Goal: Information Seeking & Learning: Learn about a topic

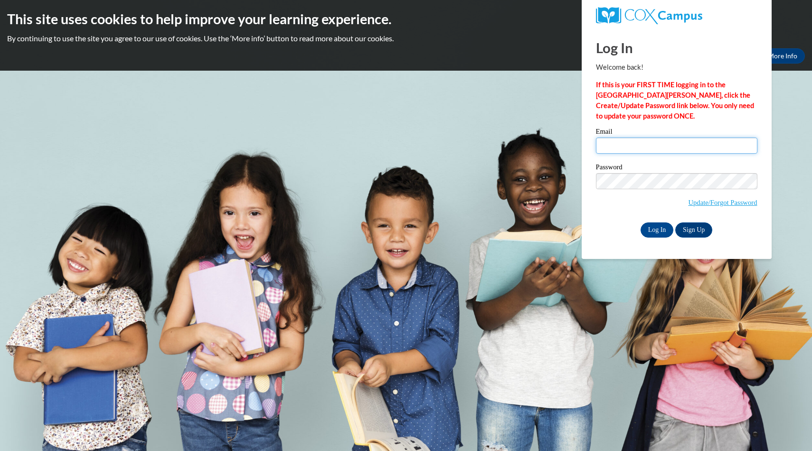
click at [631, 150] on input "Email" at bounding box center [676, 146] width 161 height 16
type input "nissga15@uwgb.edu"
click at [640, 223] on input "Log In" at bounding box center [656, 230] width 33 height 15
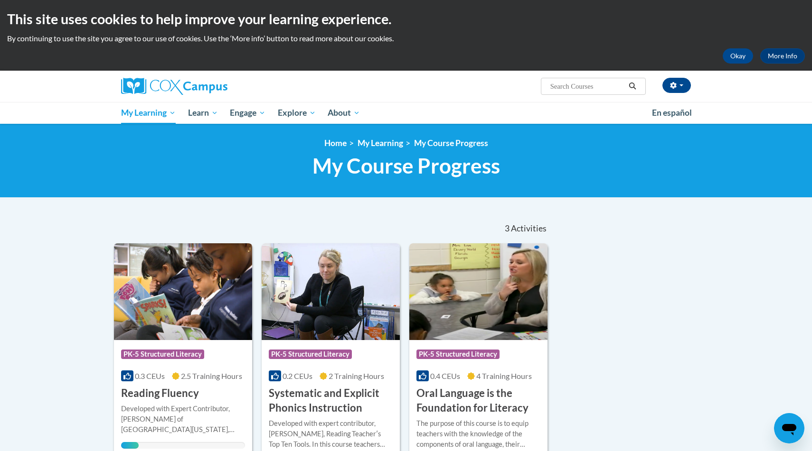
click at [207, 281] on img at bounding box center [183, 292] width 138 height 97
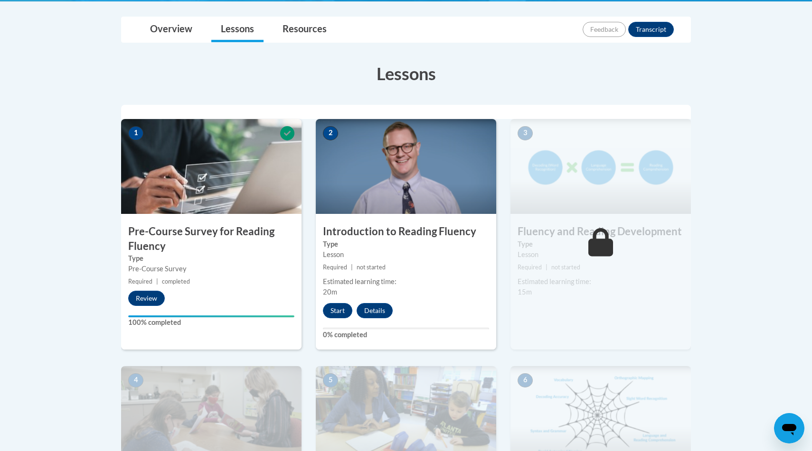
scroll to position [215, 0]
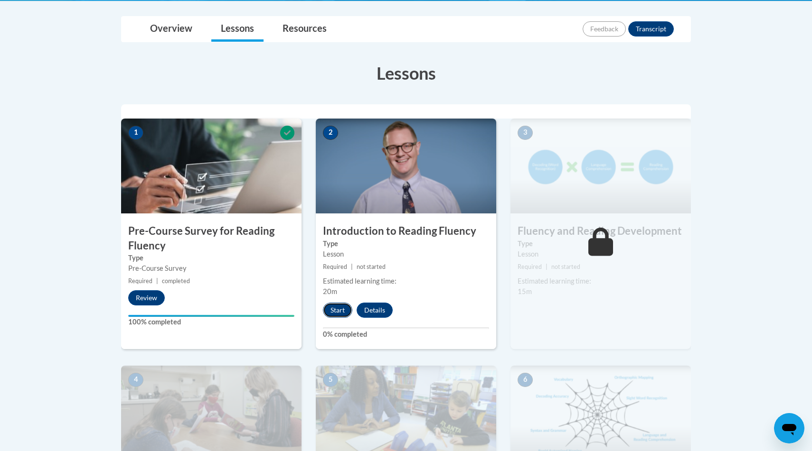
click at [344, 305] on button "Start" at bounding box center [337, 310] width 29 height 15
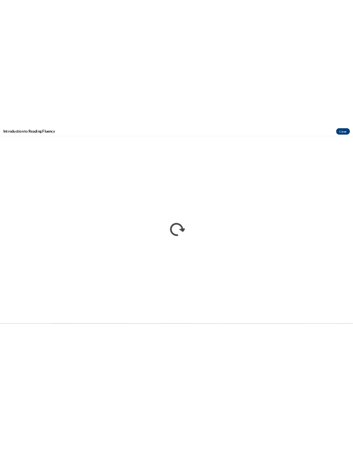
scroll to position [0, 0]
